Goal: Find specific page/section: Find specific page/section

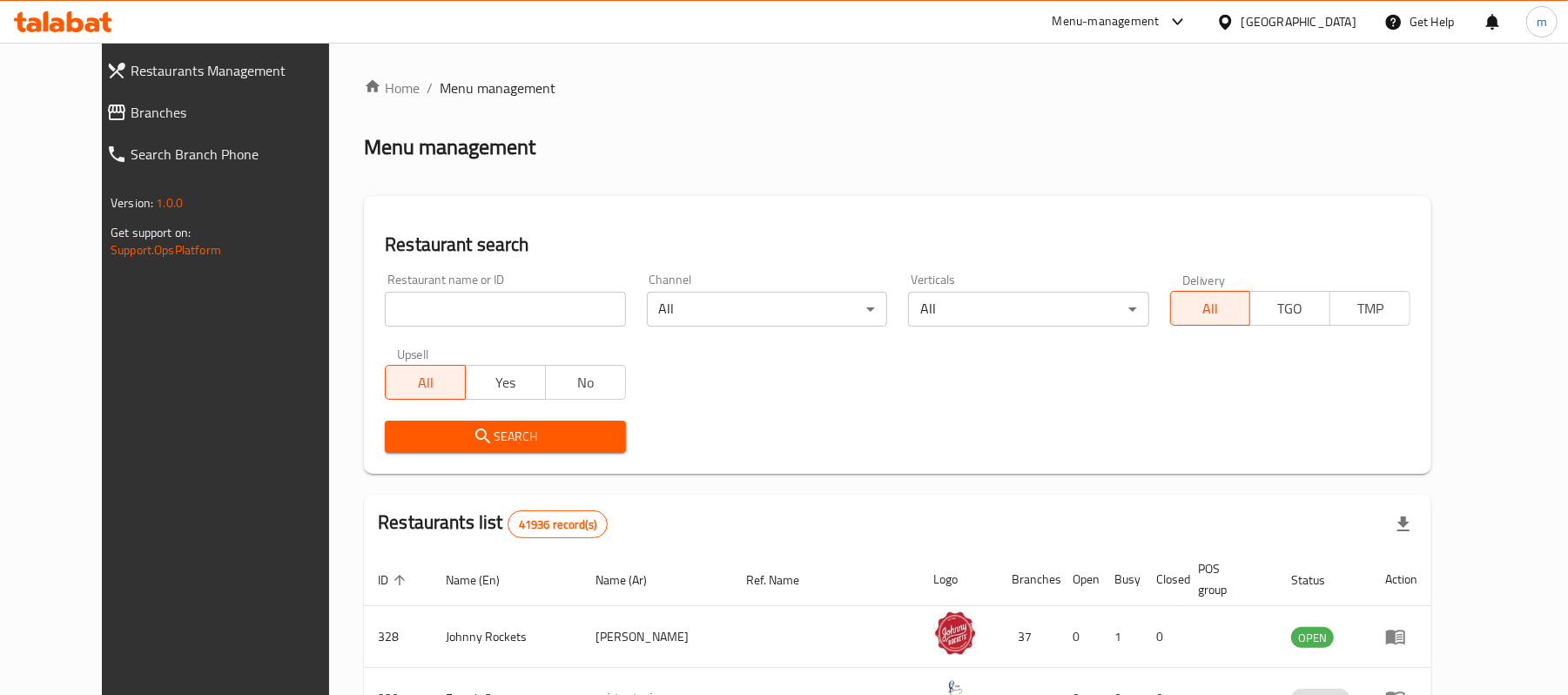
click at [144, 116] on span "Branches" at bounding box center [240, 112] width 219 height 21
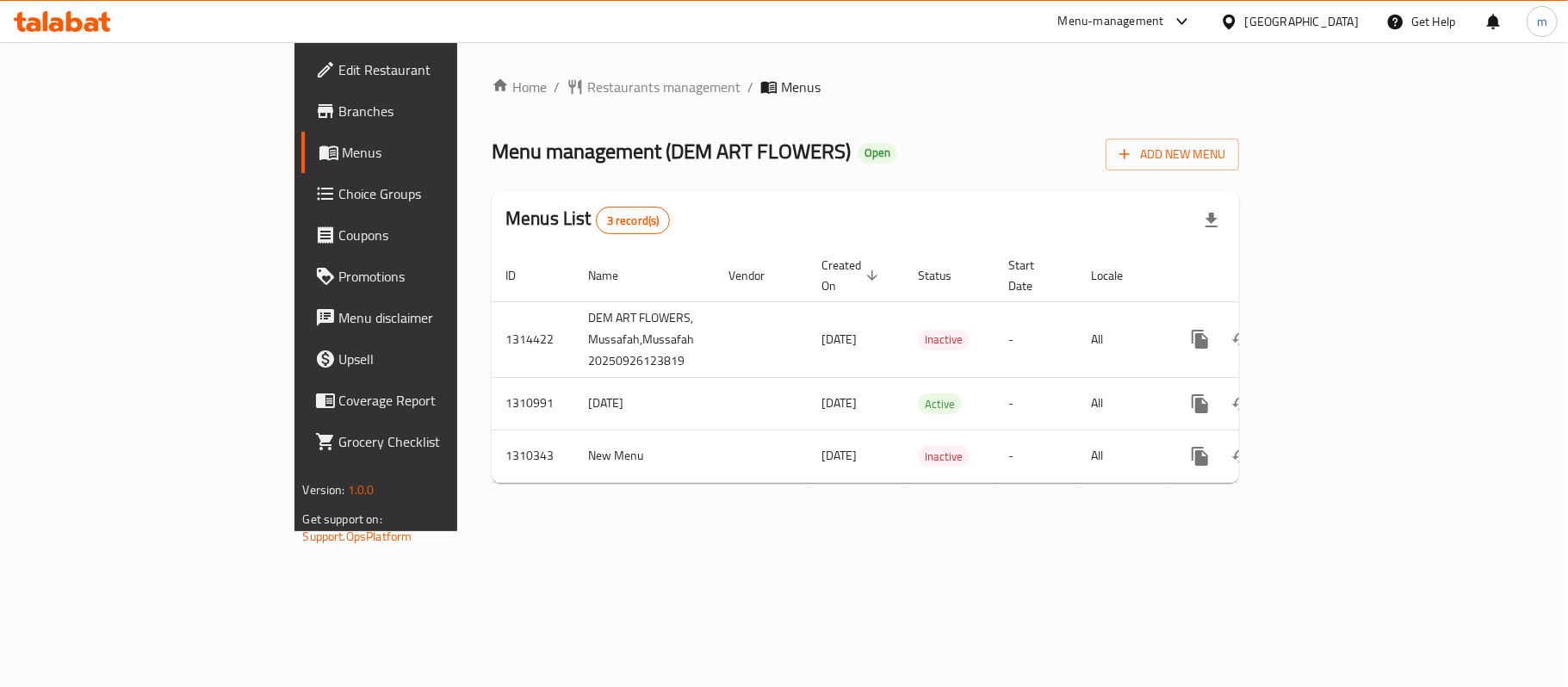
click at [339, 115] on span "Branches" at bounding box center [440, 111] width 203 height 20
click at [339, 111] on span "Branches" at bounding box center [440, 111] width 203 height 20
click at [1143, 15] on div "Menu-management" at bounding box center [1111, 21] width 106 height 20
click at [1041, 189] on div "Restaurant-Management" at bounding box center [1019, 189] width 135 height 19
